Goal: Task Accomplishment & Management: Manage account settings

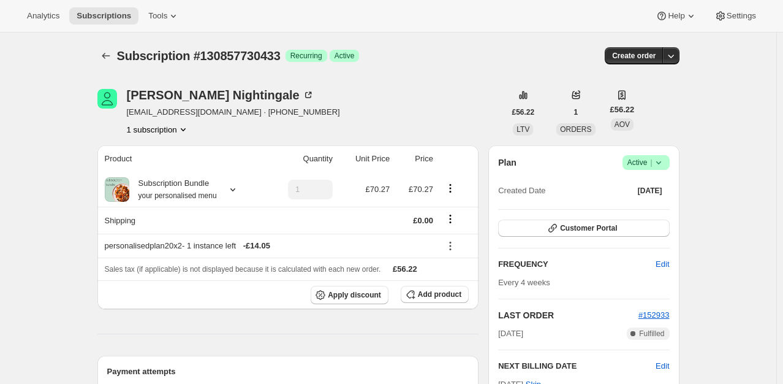
click at [663, 163] on icon at bounding box center [658, 162] width 12 height 12
click at [648, 202] on span "Cancel subscription" at bounding box center [649, 206] width 69 height 9
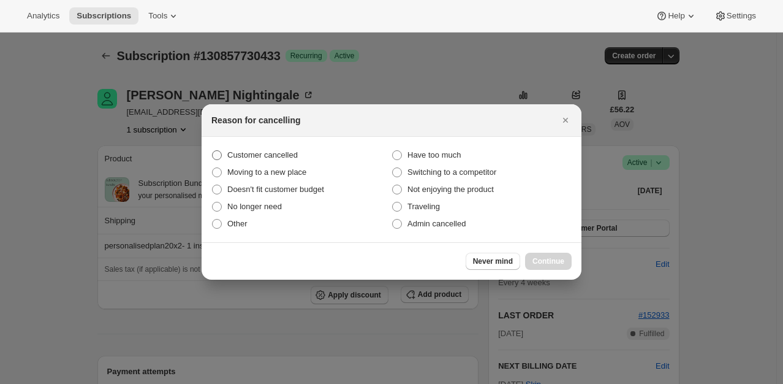
click at [248, 161] on span "Customer cancelled" at bounding box center [262, 155] width 70 height 12
click at [213, 151] on input "Customer cancelled" at bounding box center [212, 150] width 1 height 1
radio input "true"
click at [571, 263] on div "Never mind Continue" at bounding box center [392, 260] width 380 height 37
click at [567, 261] on button "Continue" at bounding box center [548, 260] width 47 height 17
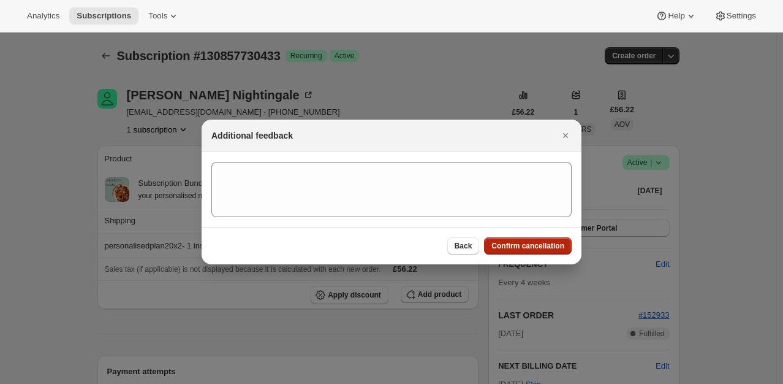
click at [548, 252] on button "Confirm cancellation" at bounding box center [528, 245] width 88 height 17
